Goal: Task Accomplishment & Management: Complete application form

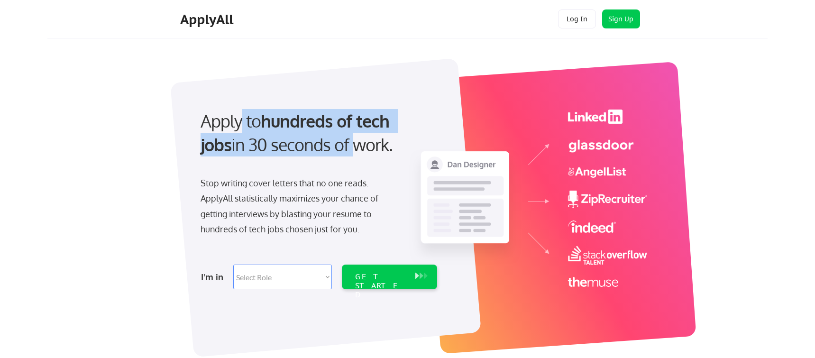
drag, startPoint x: 273, startPoint y: 123, endPoint x: 322, endPoint y: 160, distance: 60.6
click at [322, 160] on div "Apply to hundreds of tech jobs in 30 seconds of work." at bounding box center [317, 141] width 252 height 64
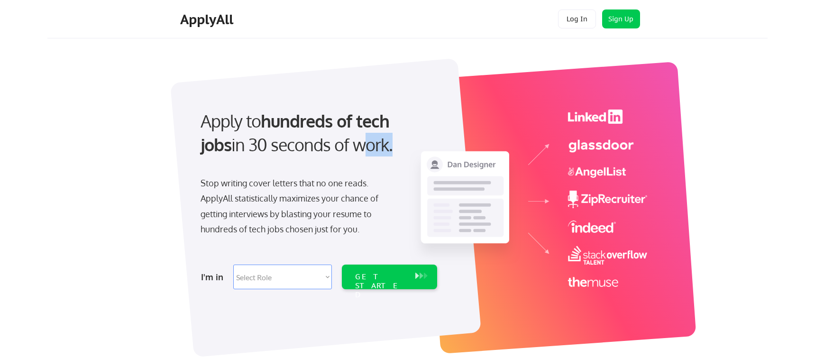
click at [322, 160] on div "Apply to hundreds of tech jobs in 30 seconds of work." at bounding box center [317, 141] width 252 height 64
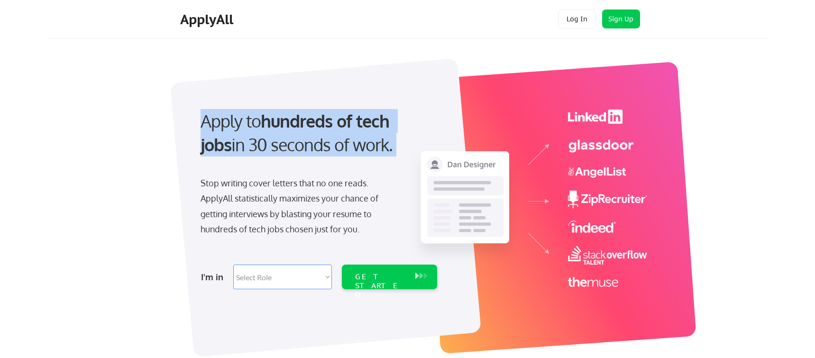
click at [322, 160] on div "Apply to hundreds of tech jobs in 30 seconds of work." at bounding box center [317, 141] width 252 height 64
click at [307, 280] on select "Select Role Software Engineering Product Management Customer Success Sales UI/U…" at bounding box center [282, 277] width 99 height 25
select select ""marketing___comms""
click at [233, 265] on select "Select Role Software Engineering Product Management Customer Success Sales UI/U…" at bounding box center [282, 277] width 99 height 25
select select ""marketing___comms""
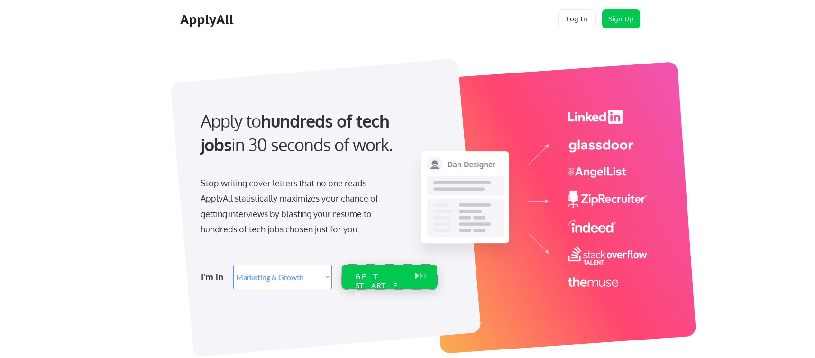
click at [384, 275] on div "GET STARTED" at bounding box center [380, 286] width 51 height 28
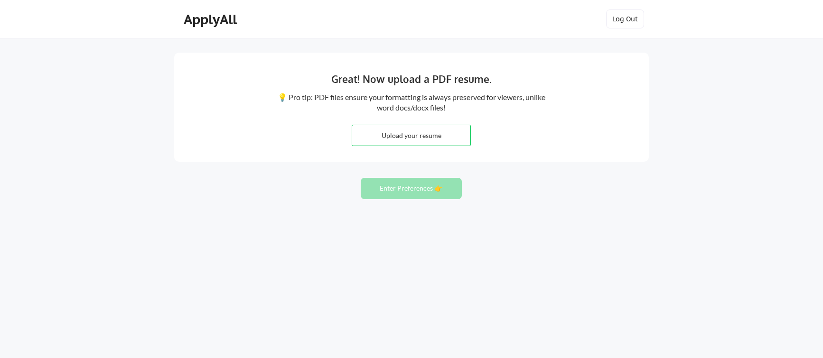
click at [414, 159] on div "Great! Now upload a PDF resume. 💡 Pro tip: PDF files ensure your formatting is …" at bounding box center [411, 107] width 474 height 109
click at [410, 136] on input "file" at bounding box center [411, 135] width 118 height 20
type input "C:\fakepath\[PERSON_NAME] Resume_Siem_2025_Final.pdf"
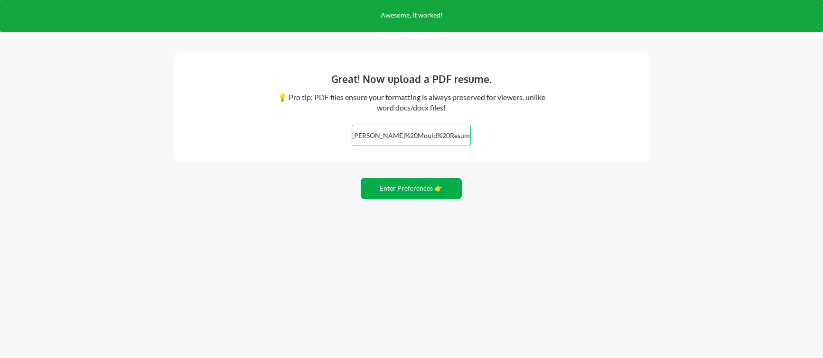
click at [423, 192] on button "Enter Preferences 👉" at bounding box center [411, 188] width 101 height 21
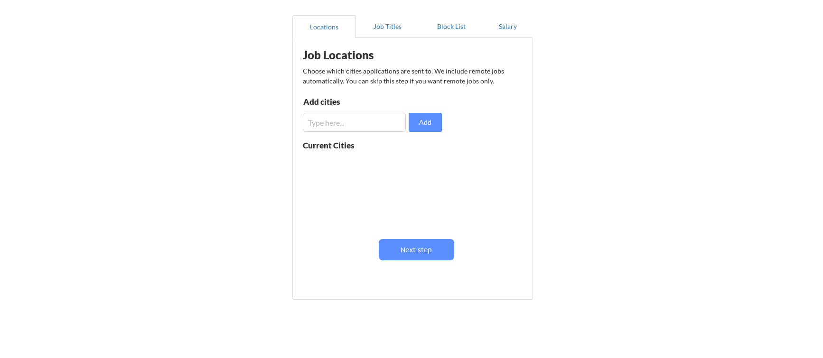
scroll to position [95, 0]
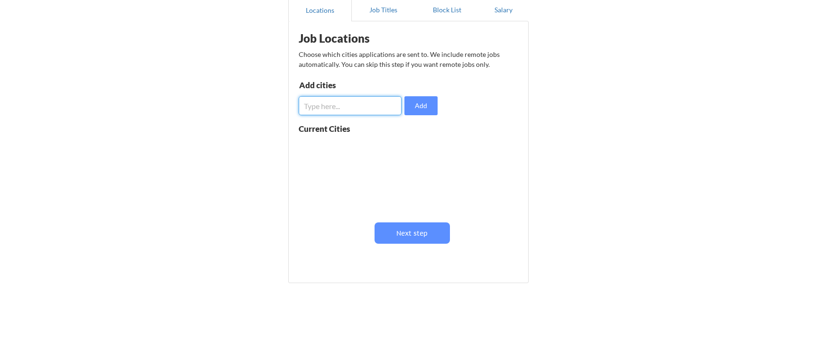
click at [325, 96] on input "input" at bounding box center [350, 105] width 103 height 19
type input "[GEOGRAPHIC_DATA]"
click at [420, 105] on button "Add" at bounding box center [421, 105] width 33 height 19
click at [375, 107] on input "input" at bounding box center [350, 105] width 103 height 19
type input "[US_STATE]"
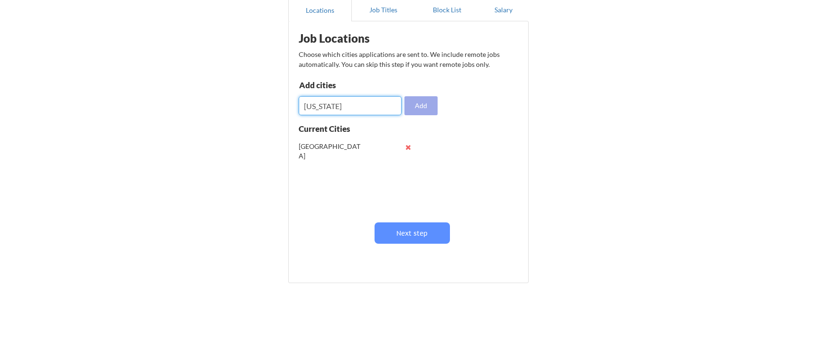
click at [426, 107] on button "Add" at bounding box center [421, 105] width 33 height 19
click at [355, 109] on input "input" at bounding box center [350, 105] width 103 height 19
type input "Remote"
click at [430, 106] on button "Add" at bounding box center [421, 105] width 33 height 19
click at [409, 186] on button at bounding box center [408, 184] width 7 height 7
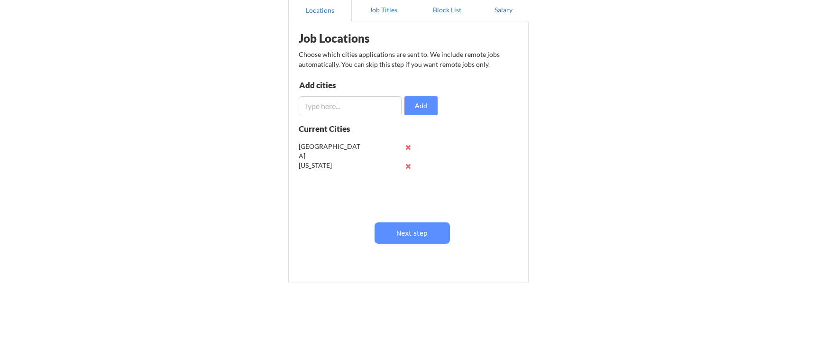
click at [354, 105] on input "input" at bounding box center [350, 105] width 103 height 19
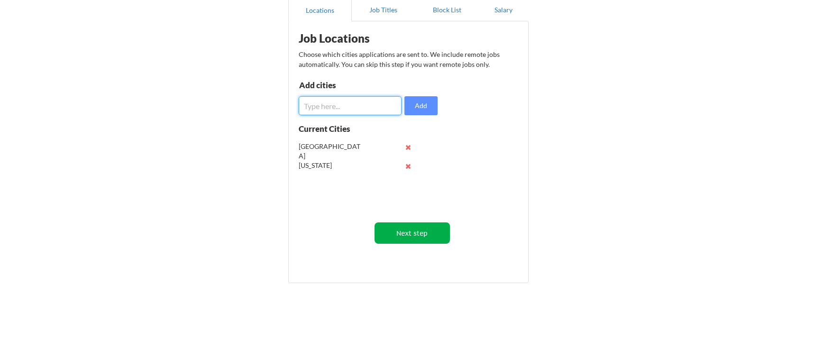
click at [402, 229] on button "Next step" at bounding box center [412, 232] width 75 height 21
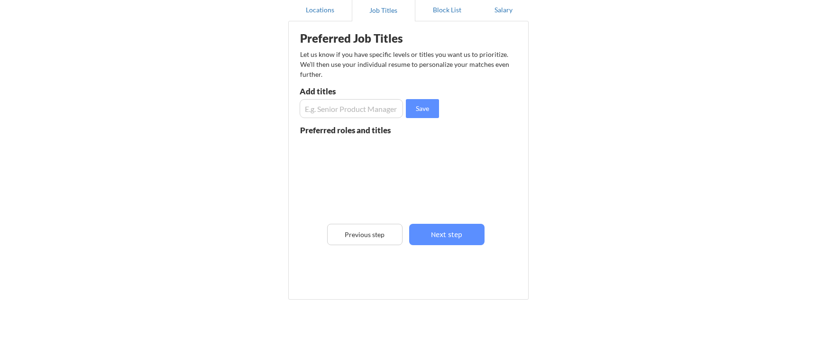
click at [356, 112] on input "input" at bounding box center [351, 108] width 103 height 19
drag, startPoint x: 384, startPoint y: 56, endPoint x: 385, endPoint y: 65, distance: 9.1
click at [385, 65] on div "Let us know if you have specific levels or titles you want us to prioritize. We…" at bounding box center [405, 64] width 210 height 30
click at [340, 110] on input "input" at bounding box center [351, 108] width 103 height 19
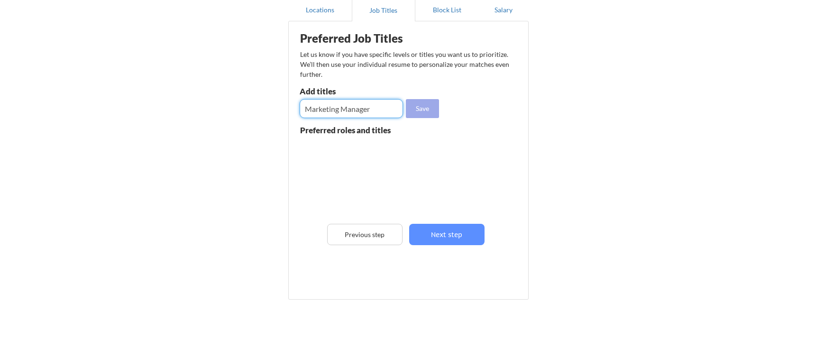
type input "Marketing Manager"
click at [420, 110] on button "Save" at bounding box center [422, 108] width 33 height 19
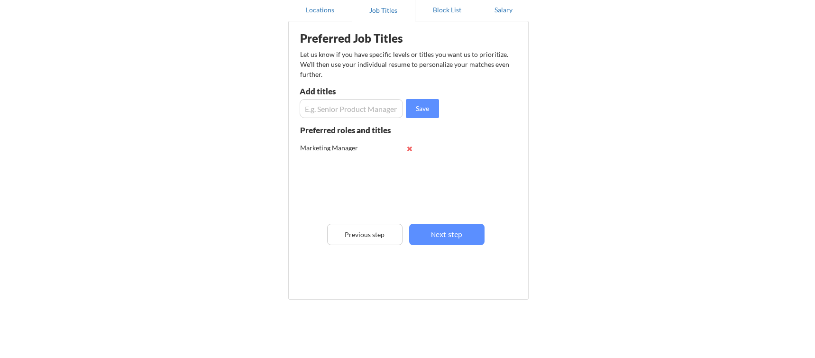
click at [355, 113] on input "input" at bounding box center [351, 108] width 103 height 19
type input "M"
type input "Marketing Specialist"
click at [425, 111] on button "Save" at bounding box center [422, 108] width 33 height 19
click at [342, 107] on input "input" at bounding box center [351, 108] width 103 height 19
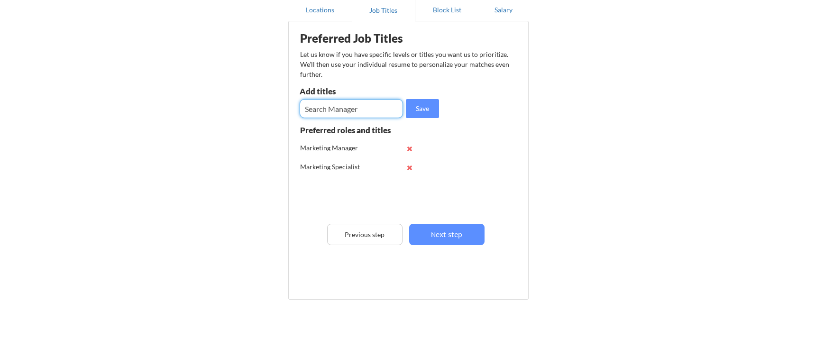
type input "Search Manager"
click at [423, 111] on button "Save" at bounding box center [422, 108] width 33 height 19
click at [358, 110] on input "input" at bounding box center [351, 108] width 103 height 19
type input "Search Marketing"
click at [430, 106] on button "Save" at bounding box center [422, 108] width 33 height 19
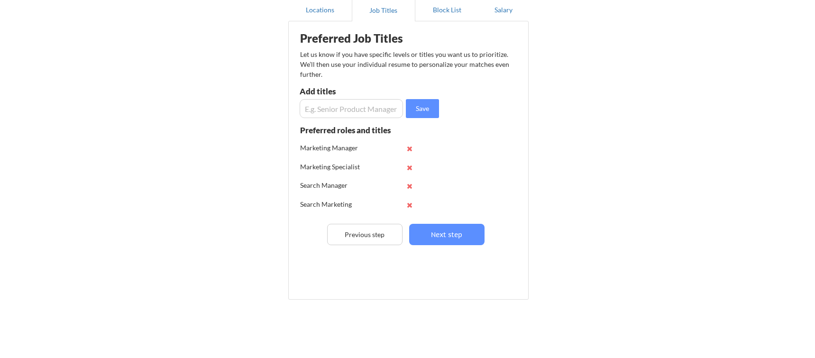
click at [357, 110] on input "input" at bounding box center [351, 108] width 103 height 19
type input "S"
type input "Growth Marketing"
click at [416, 114] on button "Save" at bounding box center [422, 108] width 33 height 19
click at [328, 112] on input "input" at bounding box center [351, 108] width 103 height 19
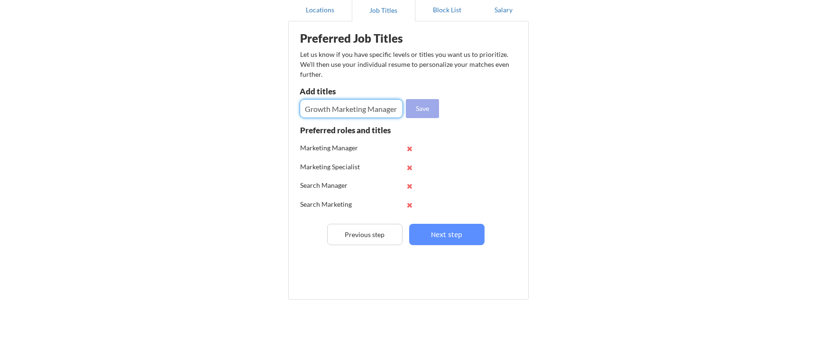
type input "Growth Marketing Manager"
click at [432, 105] on button "Save" at bounding box center [422, 108] width 33 height 19
click at [459, 227] on button "Next step" at bounding box center [446, 234] width 75 height 21
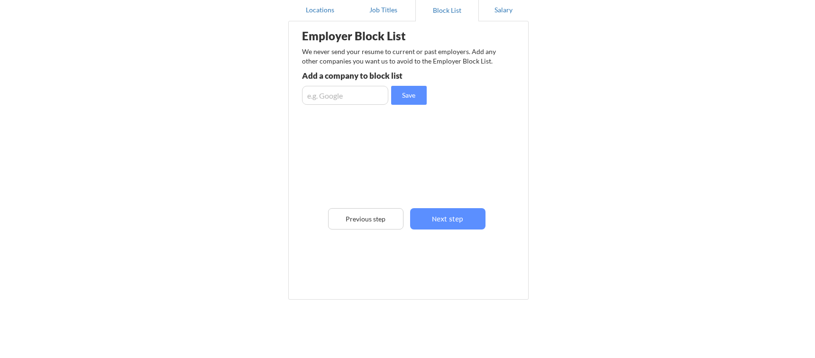
click at [344, 75] on div "Add a company to block list" at bounding box center [371, 76] width 139 height 8
click at [454, 221] on button "Next step" at bounding box center [447, 218] width 75 height 21
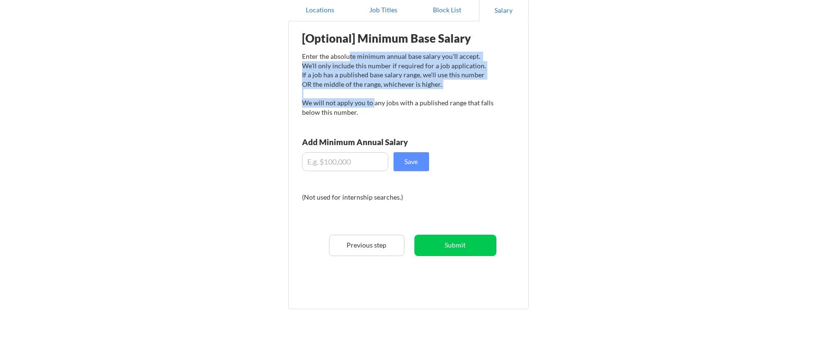
drag, startPoint x: 351, startPoint y: 54, endPoint x: 372, endPoint y: 117, distance: 66.8
click at [372, 117] on div "Enter the absolute minimum annual base salary you'll accept. We'll only include…" at bounding box center [398, 84] width 192 height 65
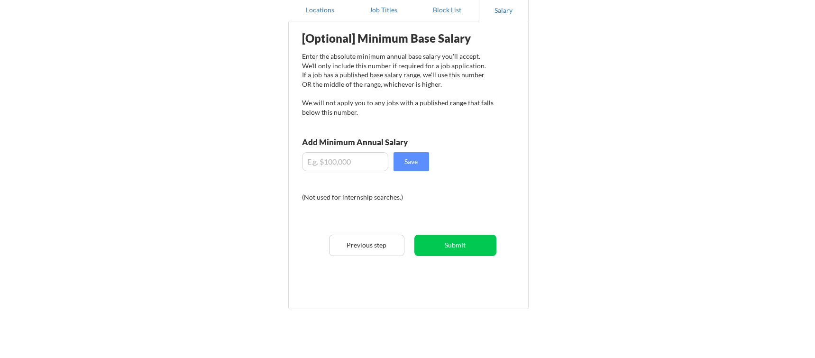
click at [352, 169] on input "input" at bounding box center [345, 161] width 86 height 19
click at [413, 164] on button "Save" at bounding box center [412, 161] width 36 height 19
drag, startPoint x: 364, startPoint y: 163, endPoint x: 295, endPoint y: 156, distance: 70.1
click at [295, 156] on div "[Optional] Minimum Base Salary Enter the absolute minimum annual base salary yo…" at bounding box center [411, 161] width 234 height 271
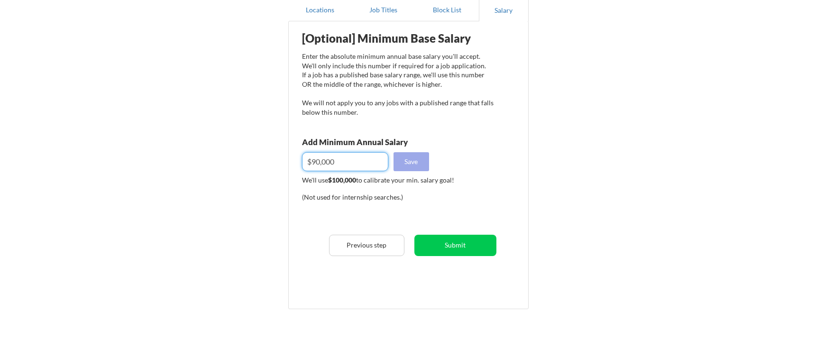
type input "$90,000"
click at [405, 169] on button "Save" at bounding box center [412, 161] width 36 height 19
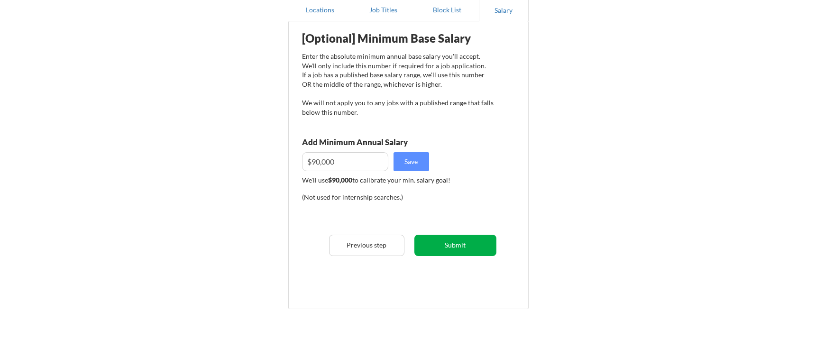
click at [455, 244] on button "Submit" at bounding box center [456, 245] width 82 height 21
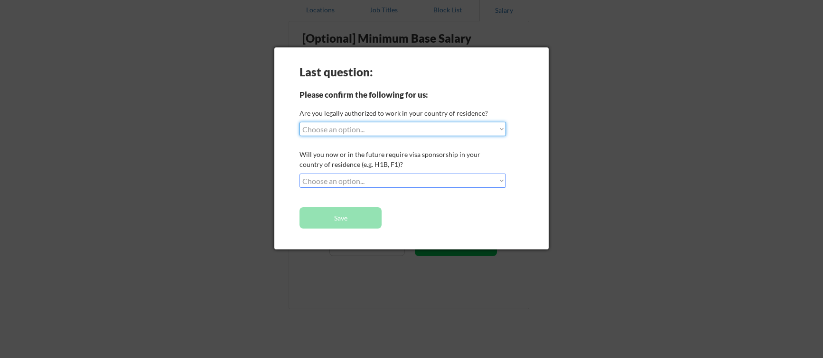
click at [371, 130] on select "Choose an option... Yes, I am a US Citizen Yes, I am a Canadian Citizen Yes, I …" at bounding box center [402, 129] width 206 height 14
select select ""yes__i_am_a_us_citizen""
click at [299, 122] on select "Choose an option... Yes, I am a US Citizen Yes, I am a Canadian Citizen Yes, I …" at bounding box center [402, 129] width 206 height 14
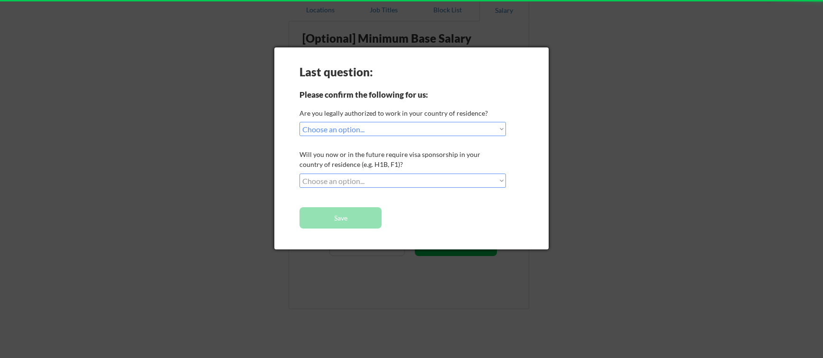
click at [366, 182] on select "Choose an option... No, I will not need sponsorship Yes, I will need sponsorship" at bounding box center [402, 181] width 206 height 14
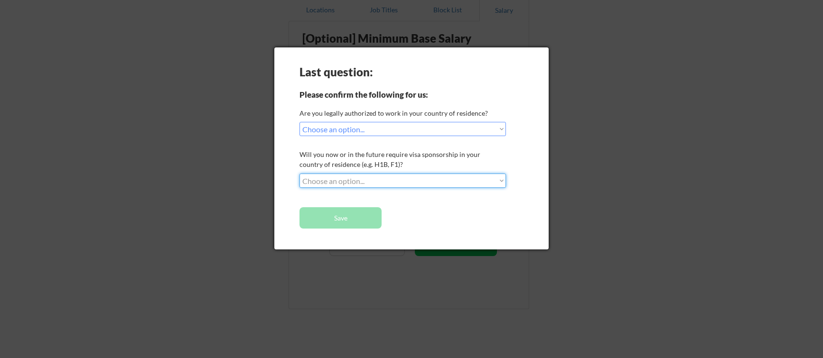
select select ""no__i_will_not_need_sponsorship""
click at [299, 174] on select "Choose an option... No, I will not need sponsorship Yes, I will need sponsorship" at bounding box center [402, 181] width 206 height 14
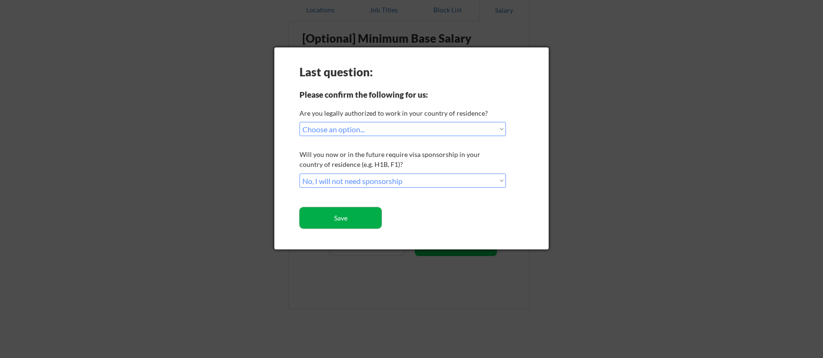
click at [360, 222] on button "Save" at bounding box center [340, 217] width 82 height 21
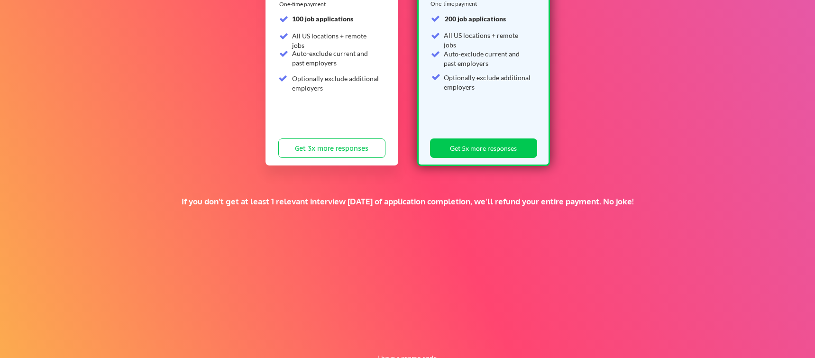
scroll to position [198, 0]
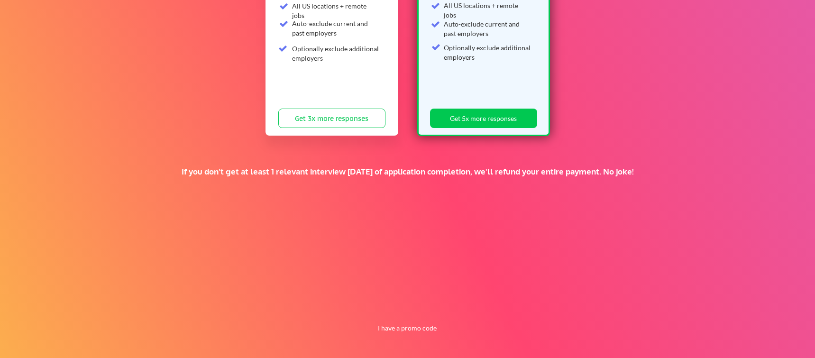
drag, startPoint x: 241, startPoint y: 184, endPoint x: 357, endPoint y: 282, distance: 152.1
click at [357, 282] on div "Supercharge your job search for the price of a fancy dinner. SUN SZN SALE 🕶️ St…" at bounding box center [407, 99] width 815 height 518
click at [360, 284] on div "Supercharge your job search for the price of a fancy dinner. SUN SZN SALE 🕶️ St…" at bounding box center [407, 99] width 815 height 518
click at [498, 167] on div "If you don't get at least 1 relevant interview within 1 month of application co…" at bounding box center [408, 172] width 486 height 10
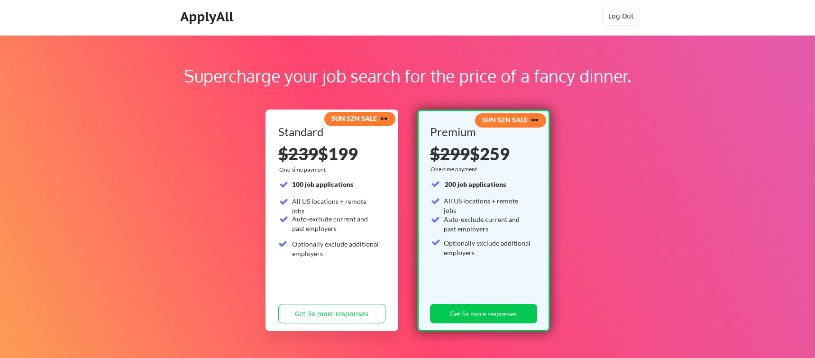
scroll to position [0, 0]
